Goal: Information Seeking & Learning: Check status

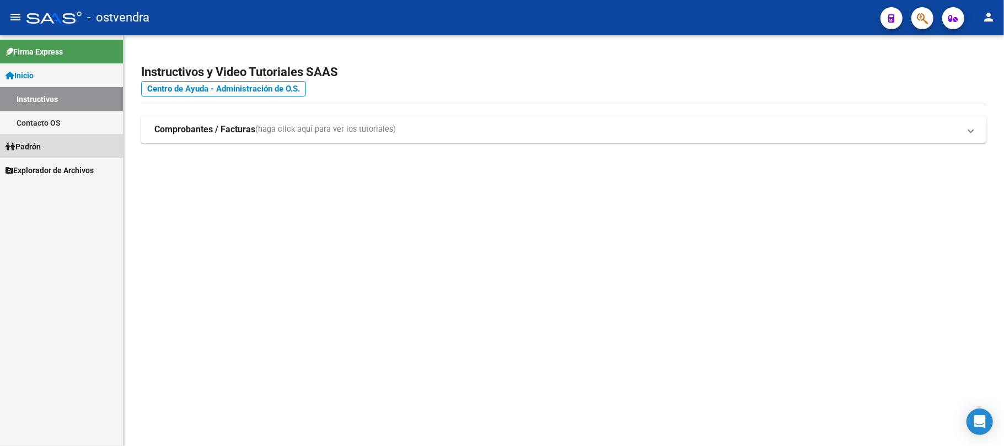
click at [41, 143] on span "Padrón" at bounding box center [23, 147] width 35 height 12
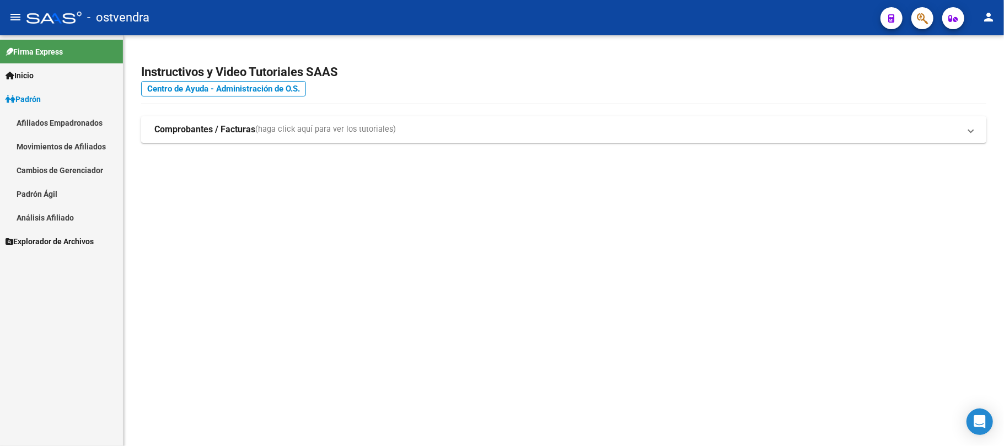
click at [63, 239] on span "Explorador de Archivos" at bounding box center [50, 241] width 88 height 12
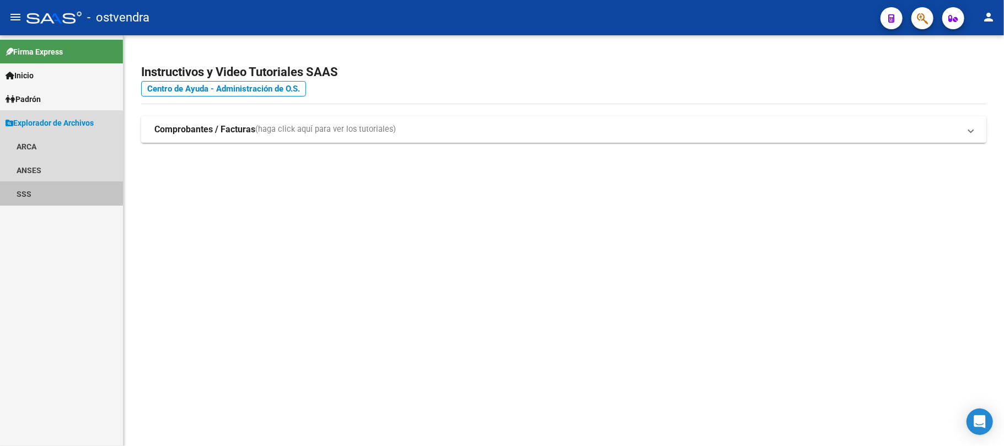
click at [35, 191] on link "SSS" at bounding box center [61, 194] width 123 height 24
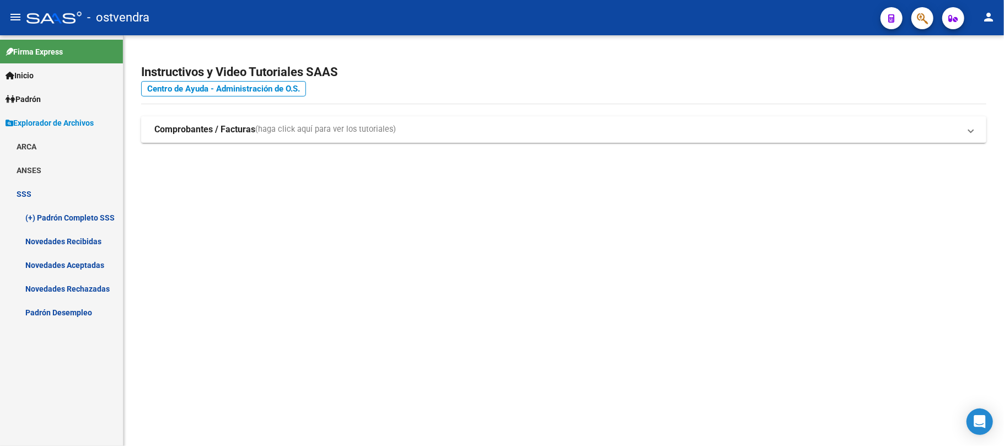
click at [79, 236] on link "Novedades Recibidas" at bounding box center [61, 241] width 123 height 24
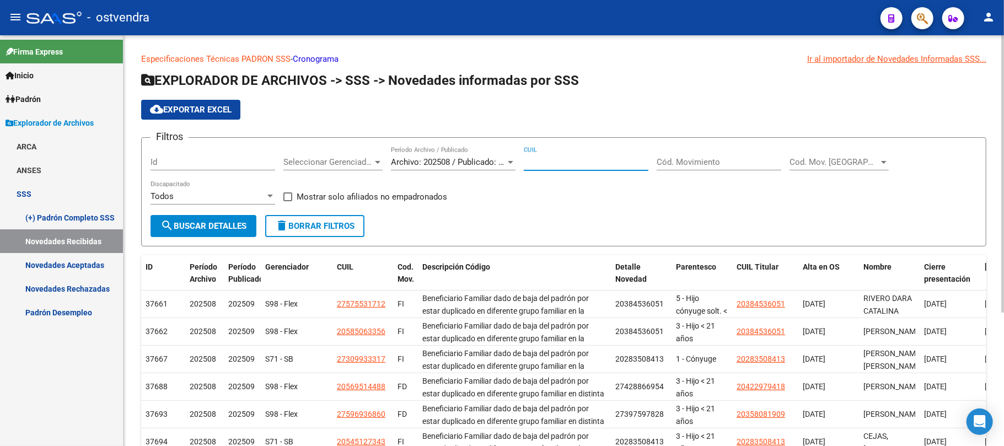
click at [563, 163] on input "CUIL" at bounding box center [586, 162] width 125 height 10
paste input "20-35944750-8"
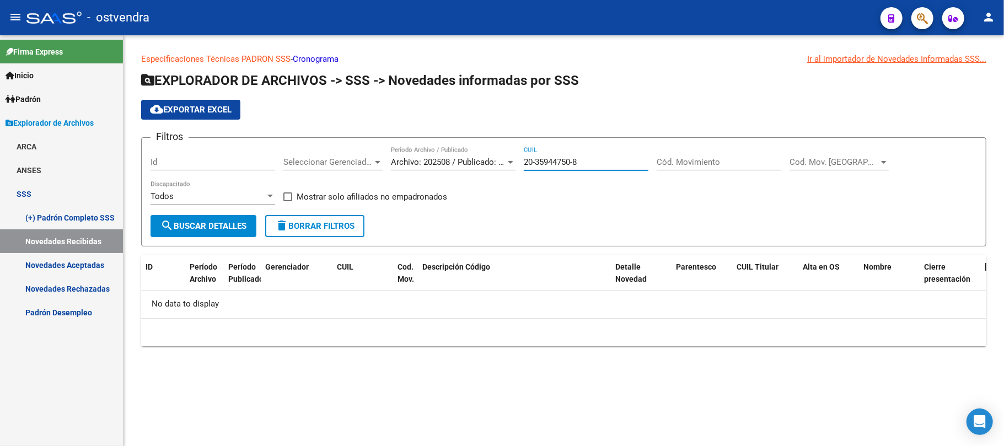
type input "20-35944750-8"
click at [432, 166] on span "Archivo: 202508 / Publicado: 202509" at bounding box center [458, 162] width 134 height 10
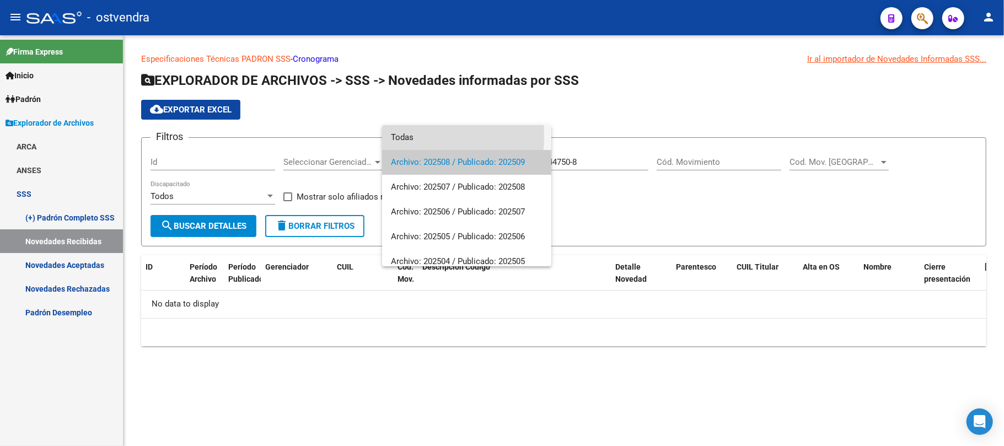
click at [402, 136] on span "Todas" at bounding box center [467, 137] width 152 height 25
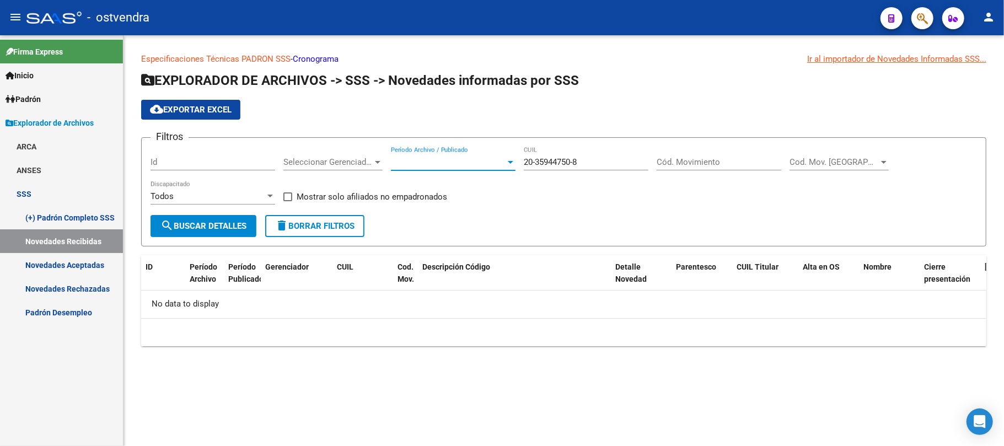
click at [225, 225] on span "search Buscar Detalles" at bounding box center [203, 226] width 86 height 10
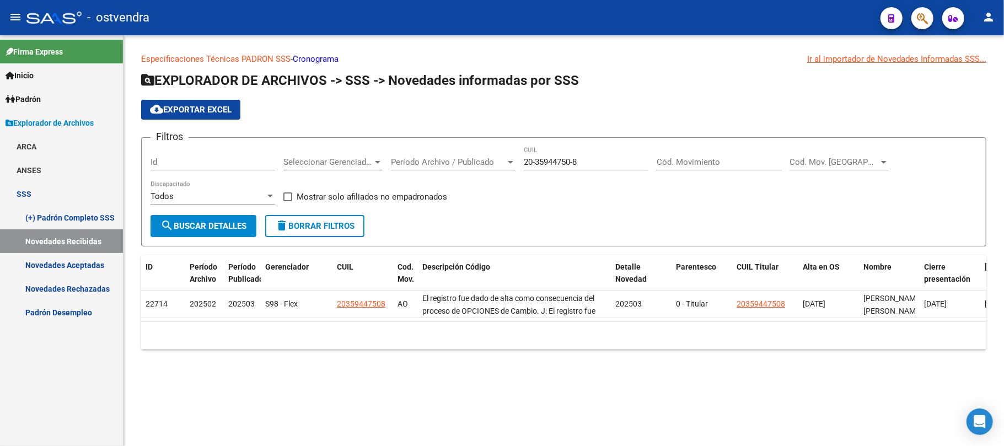
click at [84, 267] on link "Novedades Aceptadas" at bounding box center [61, 265] width 123 height 24
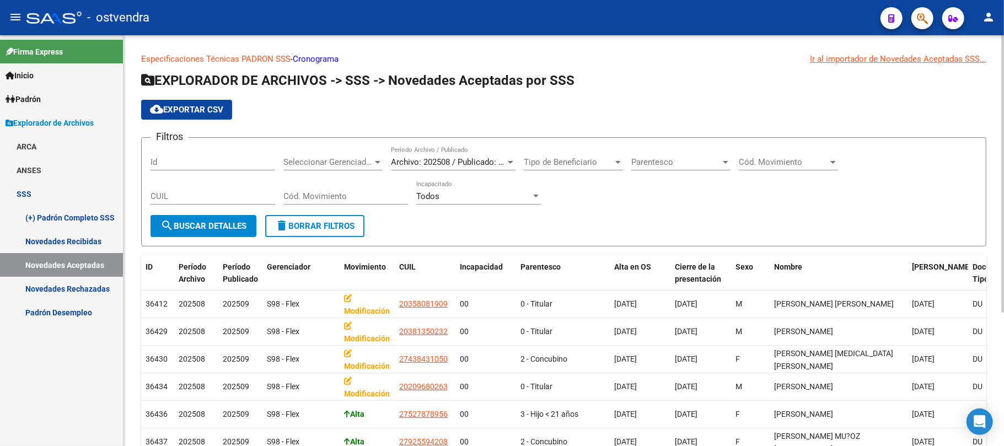
click at [441, 163] on span "Archivo: 202508 / Publicado: 202509" at bounding box center [458, 162] width 134 height 10
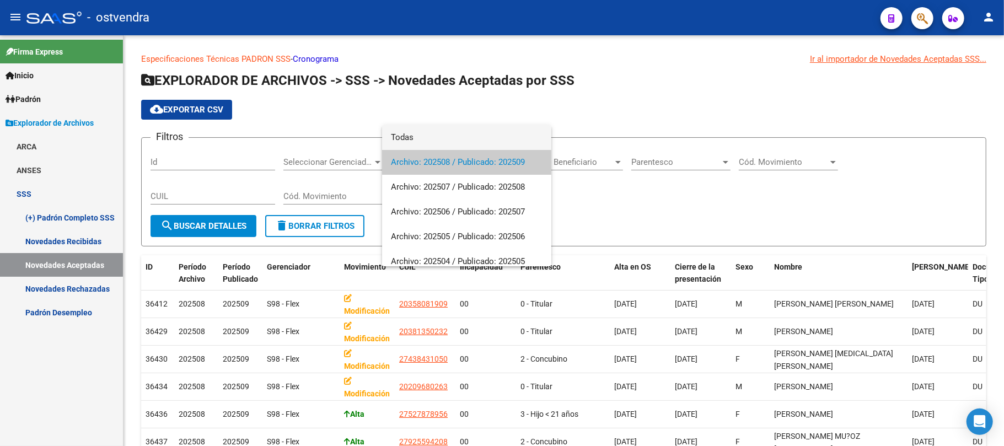
click at [424, 137] on span "Todas" at bounding box center [467, 137] width 152 height 25
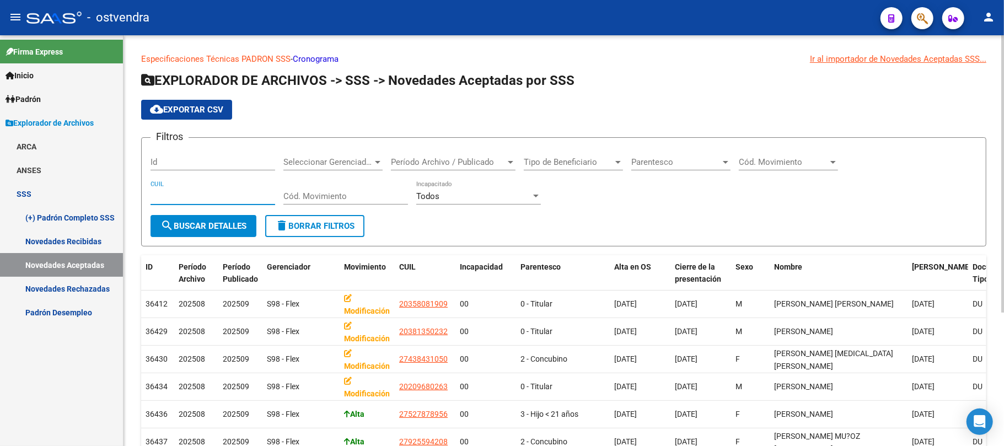
click at [233, 196] on input "CUIL" at bounding box center [212, 196] width 125 height 10
paste input "20-35944750-8"
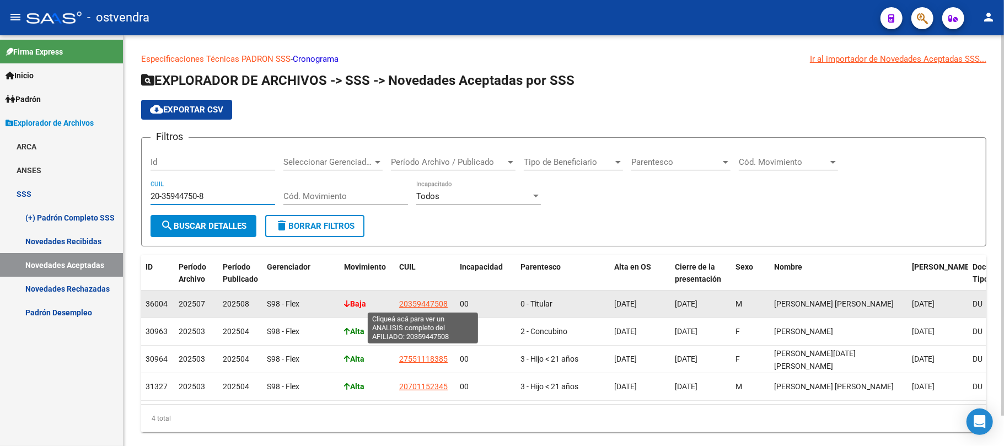
type input "20-35944750-8"
click at [423, 304] on span "20359447508" at bounding box center [423, 303] width 48 height 9
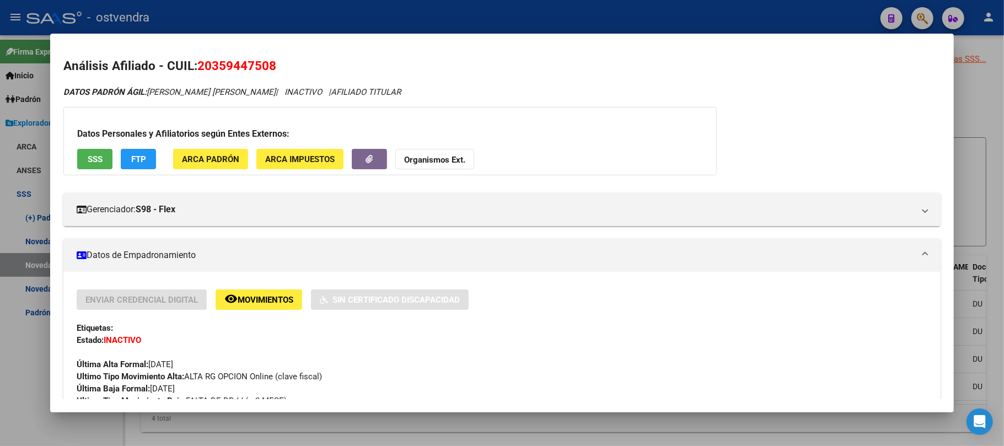
scroll to position [73, 0]
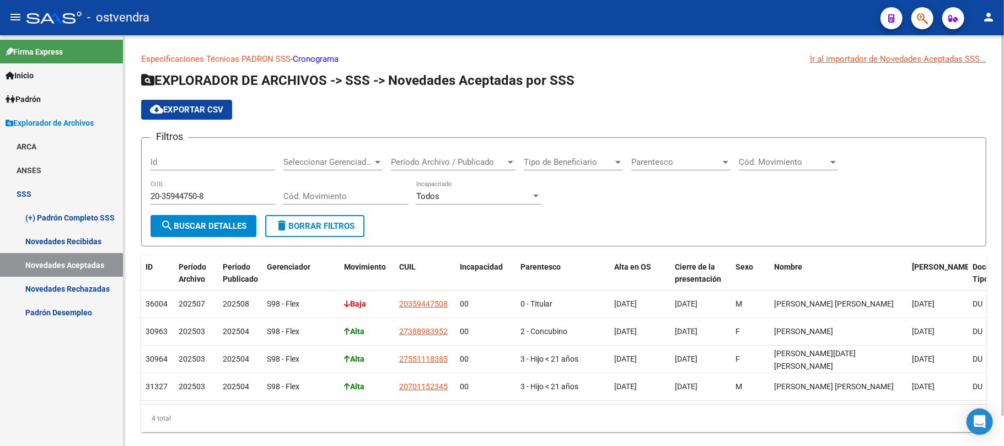
click at [186, 106] on span "cloud_download Exportar CSV" at bounding box center [186, 110] width 73 height 10
click at [444, 162] on span "Período Archivo / Publicado" at bounding box center [448, 162] width 115 height 10
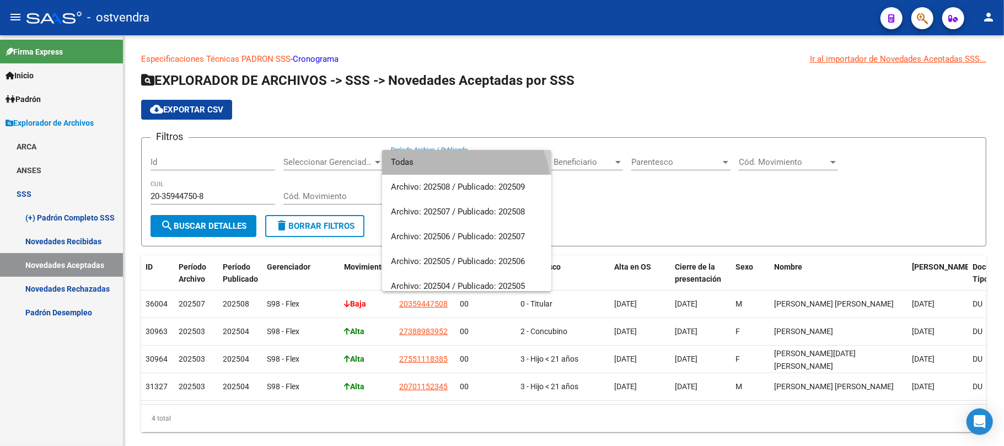
click at [435, 166] on span "Todas" at bounding box center [467, 162] width 152 height 25
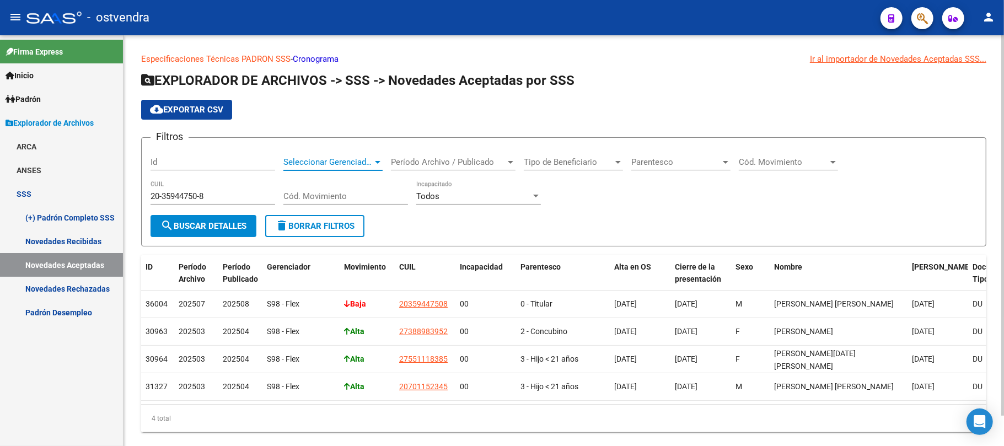
click at [376, 164] on div at bounding box center [378, 162] width 10 height 9
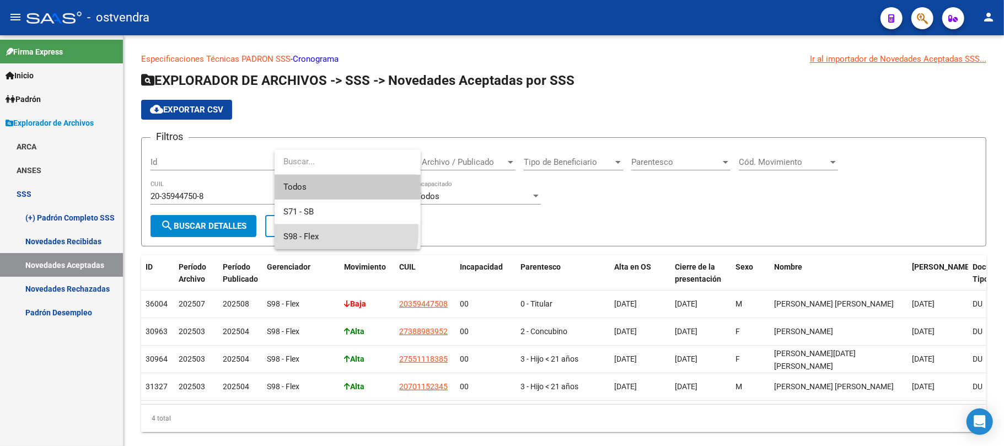
click at [329, 233] on span "S98 - Flex" at bounding box center [347, 236] width 128 height 25
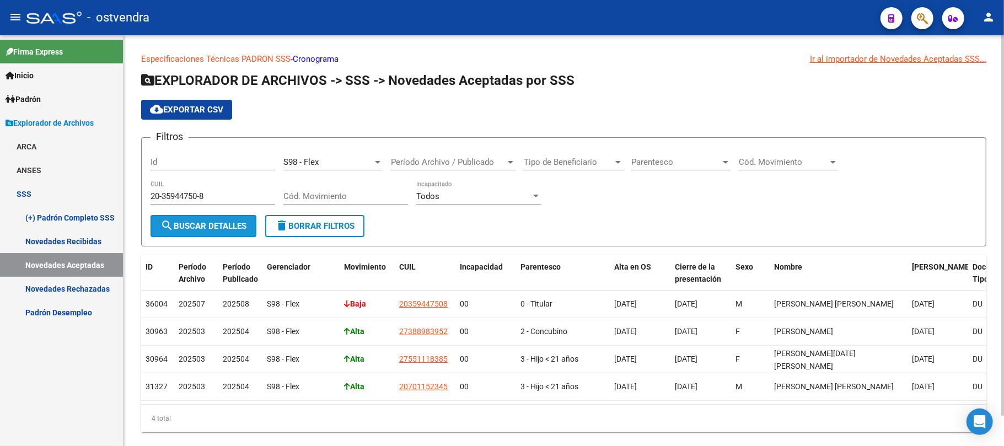
click at [225, 229] on span "search Buscar Detalles" at bounding box center [203, 226] width 86 height 10
click at [84, 291] on link "Novedades Rechazadas" at bounding box center [61, 289] width 123 height 24
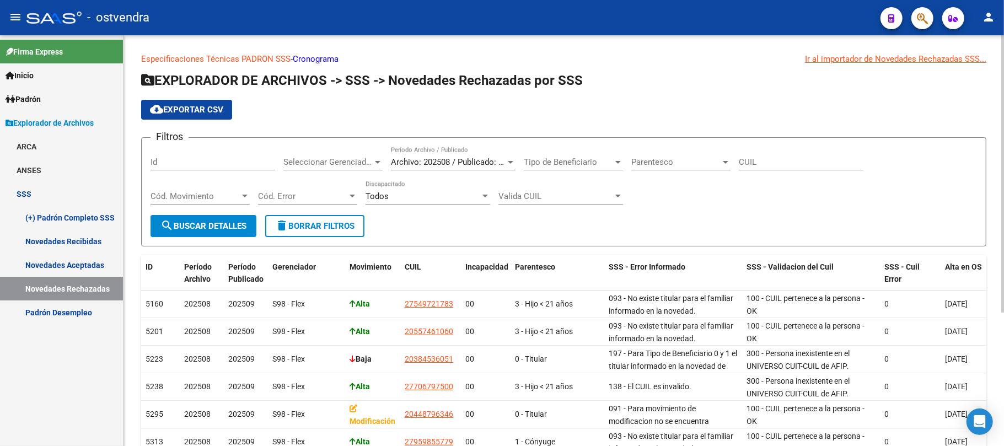
click at [441, 157] on span "Archivo: 202508 / Publicado: 202509" at bounding box center [458, 162] width 134 height 10
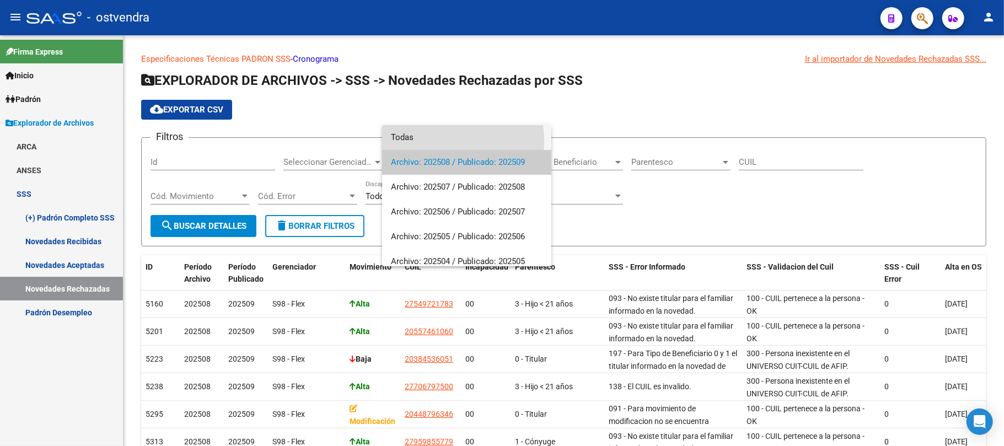
click at [430, 142] on span "Todas" at bounding box center [467, 137] width 152 height 25
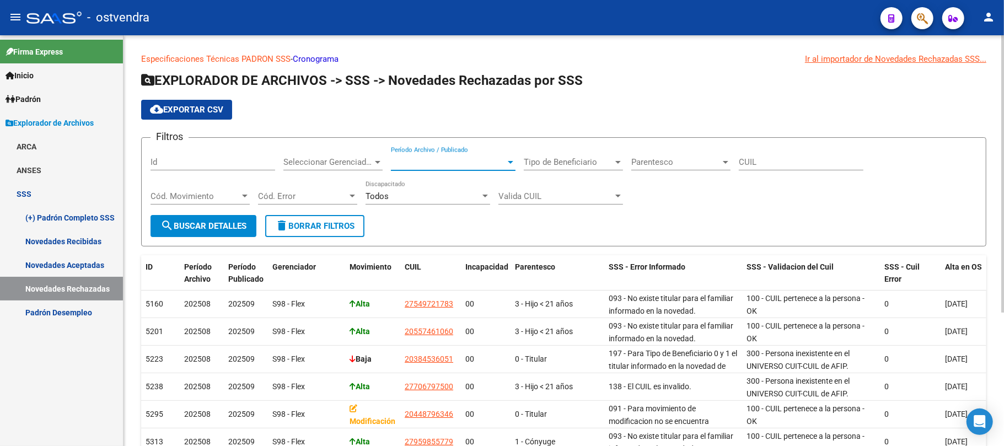
click at [770, 165] on div "CUIL" at bounding box center [800, 159] width 125 height 24
paste input "20-35944750-8"
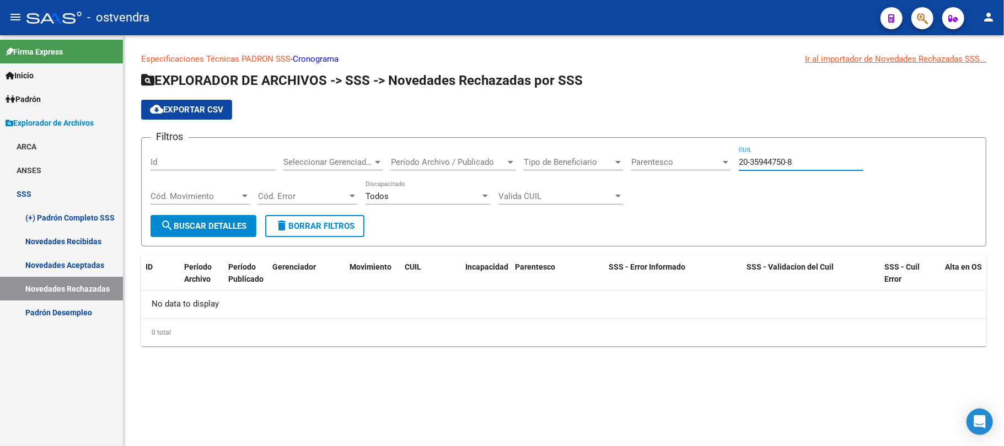
type input "20-35944750-8"
click at [212, 223] on span "search Buscar Detalles" at bounding box center [203, 226] width 86 height 10
click at [447, 165] on span "Período Archivo / Publicado" at bounding box center [448, 162] width 115 height 10
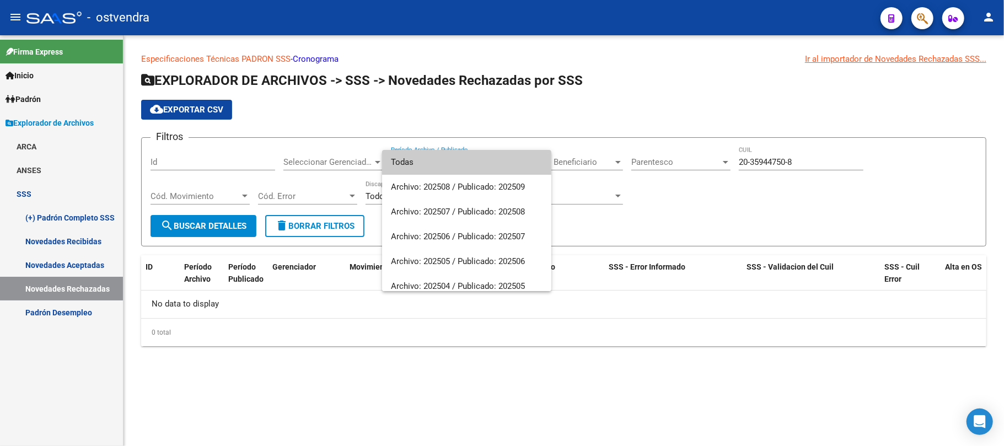
click at [419, 168] on span "Todas" at bounding box center [467, 162] width 152 height 25
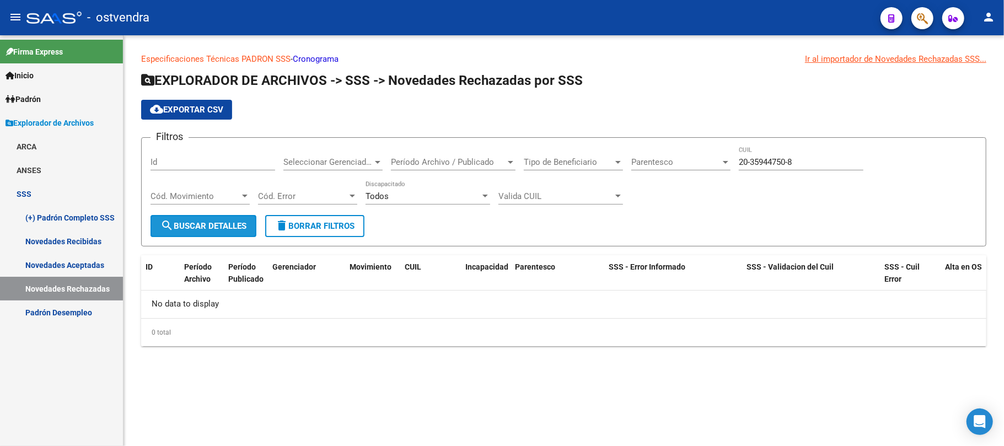
click at [190, 229] on span "search Buscar Detalles" at bounding box center [203, 226] width 86 height 10
click at [73, 265] on link "Novedades Aceptadas" at bounding box center [61, 265] width 123 height 24
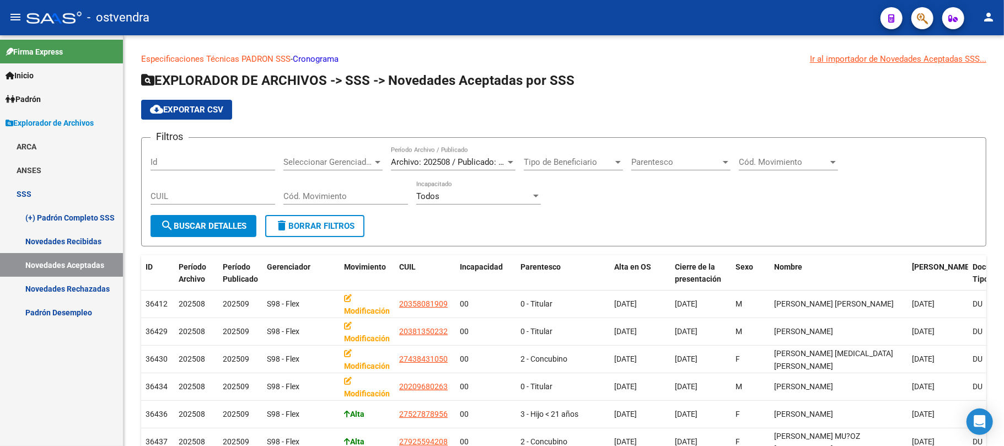
click at [78, 262] on link "Novedades Aceptadas" at bounding box center [61, 265] width 123 height 24
click at [215, 198] on input "CUIL" at bounding box center [212, 196] width 125 height 10
paste input "20-35944750-8"
type input "20-35944750-8"
click at [500, 164] on span "Archivo: 202508 / Publicado: 202509" at bounding box center [458, 162] width 134 height 10
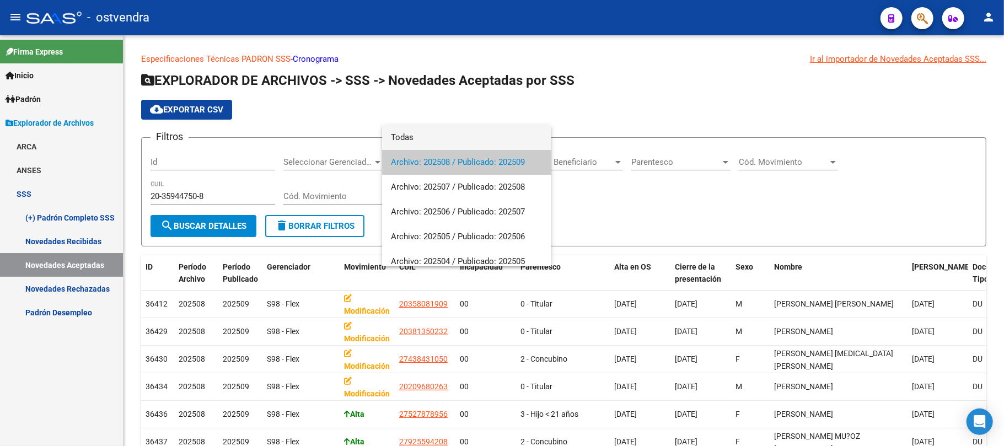
click at [421, 142] on span "Todas" at bounding box center [467, 137] width 152 height 25
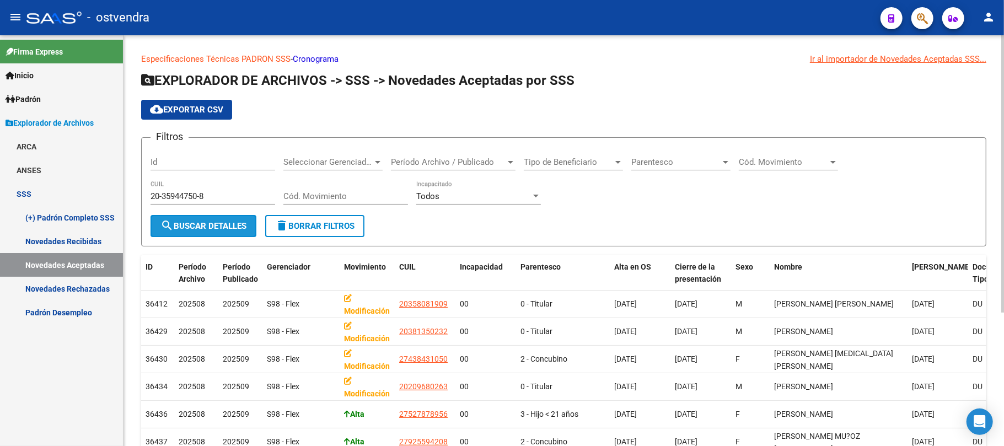
click at [234, 225] on span "search Buscar Detalles" at bounding box center [203, 226] width 86 height 10
